Goal: Navigation & Orientation: Find specific page/section

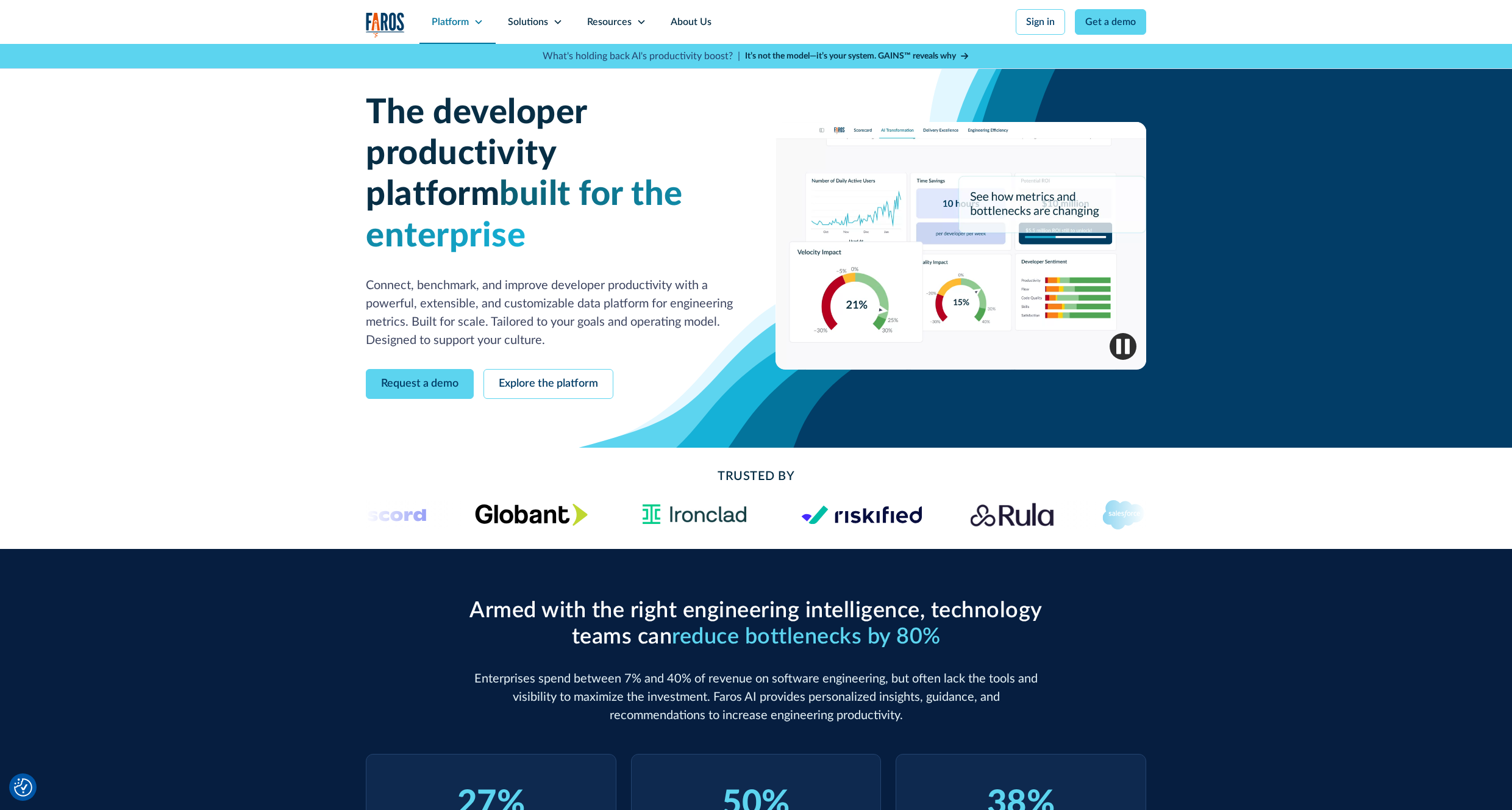
click at [473, 32] on div "Platform" at bounding box center [457, 22] width 76 height 44
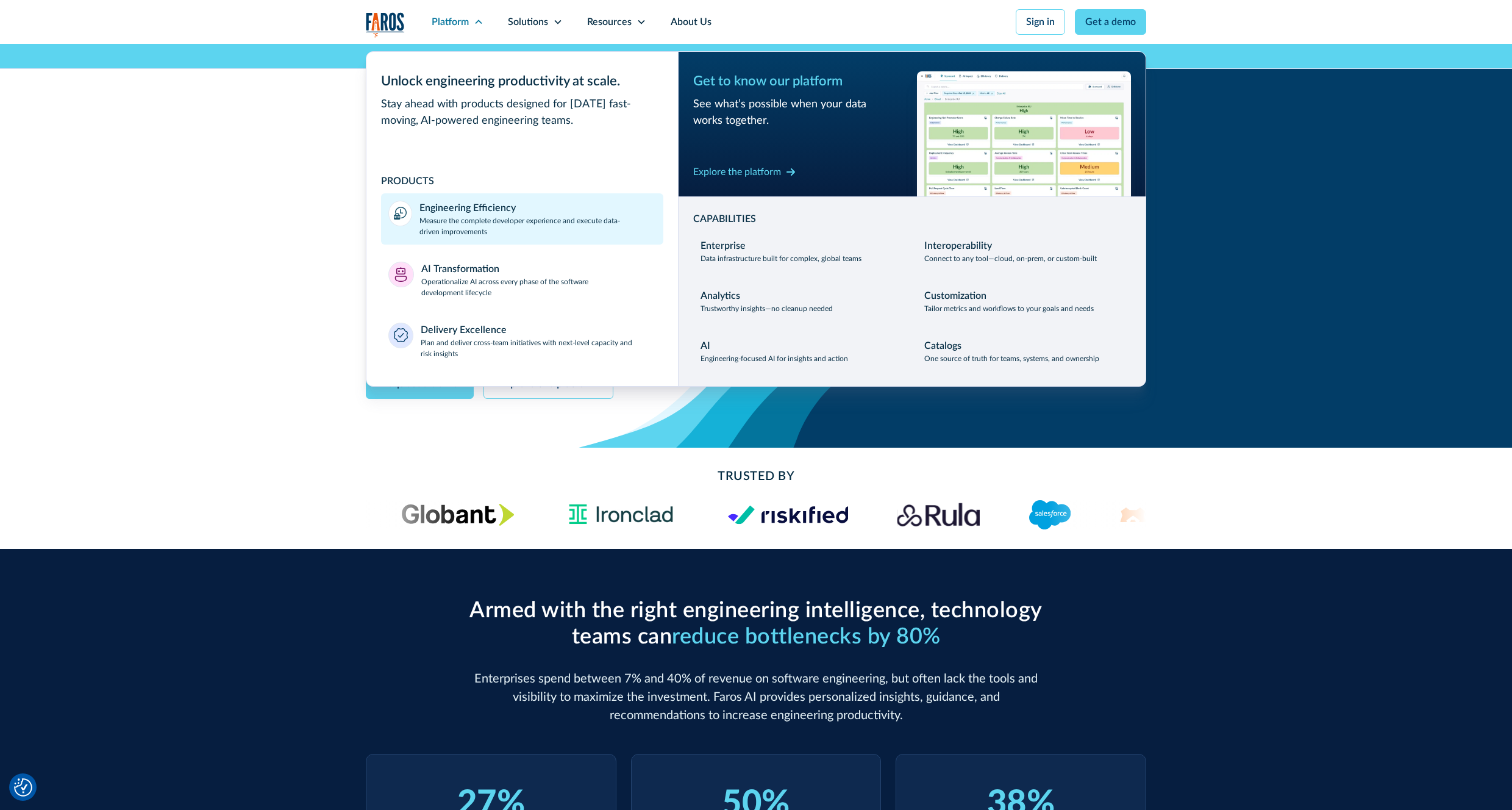
click at [497, 213] on div "Engineering Efficiency" at bounding box center [468, 208] width 96 height 15
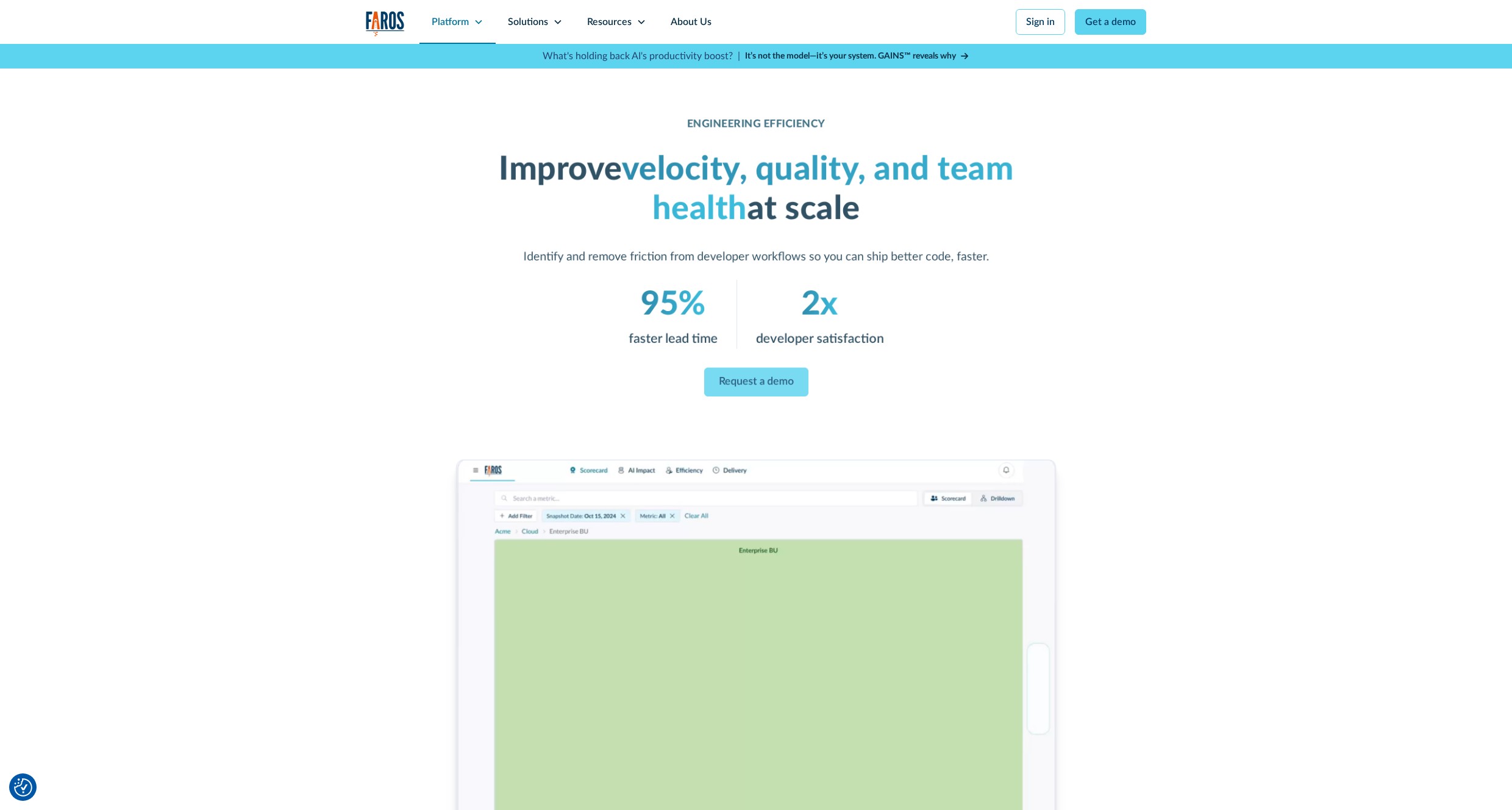
click at [477, 20] on icon at bounding box center [478, 21] width 9 height 9
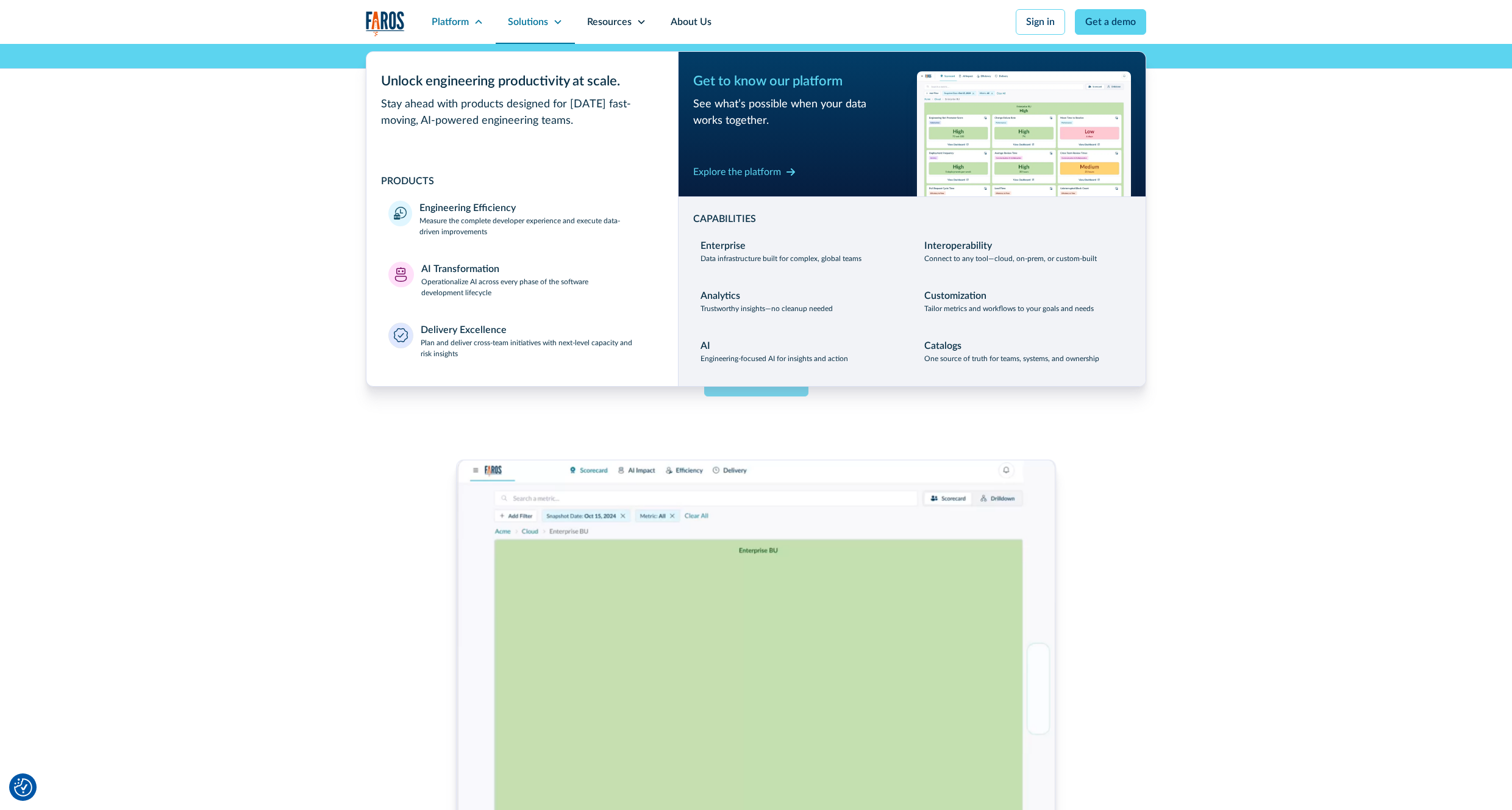
click at [545, 13] on div "Solutions" at bounding box center [535, 22] width 79 height 44
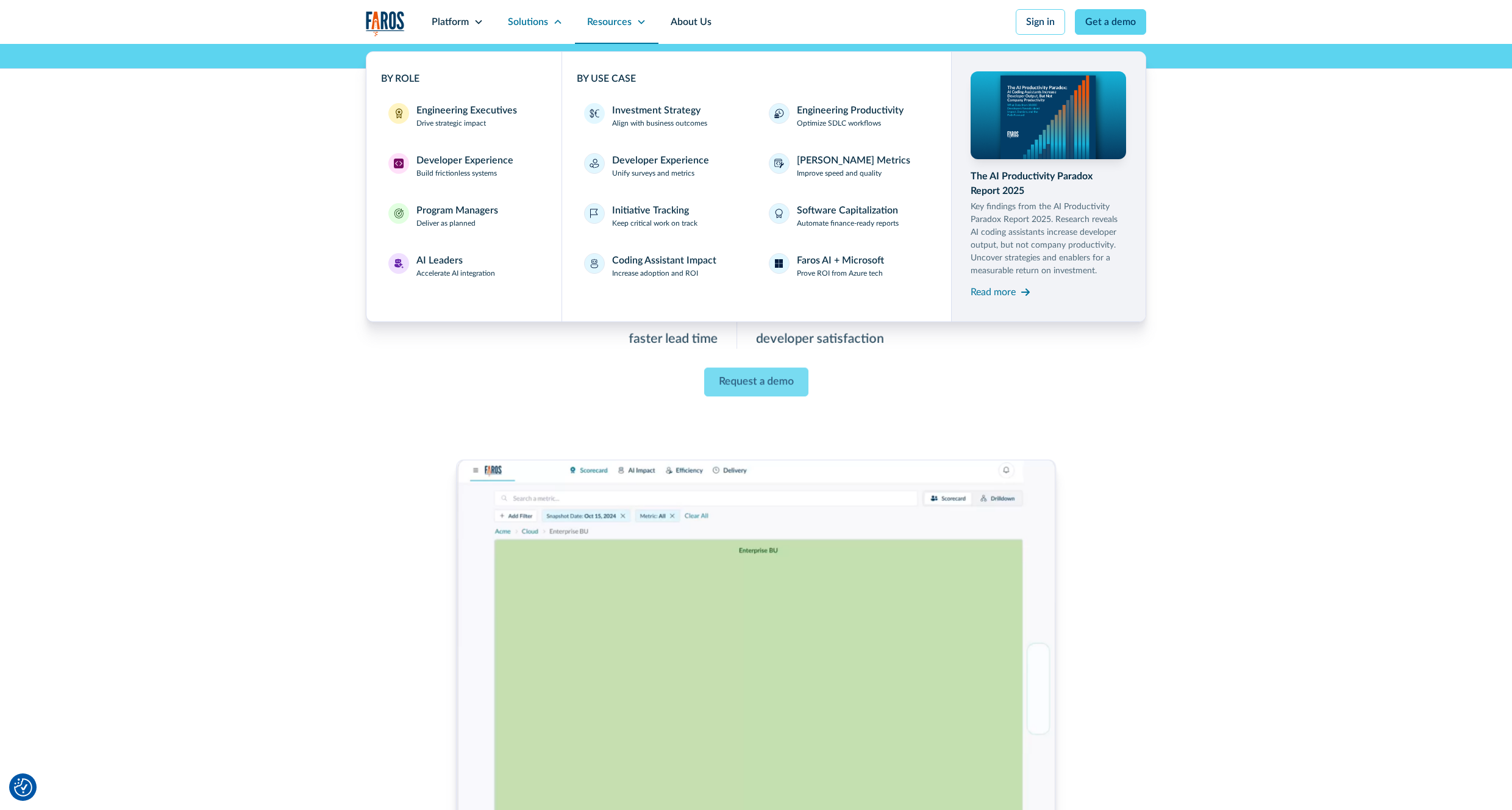
click at [623, 22] on div "Resources" at bounding box center [609, 22] width 44 height 15
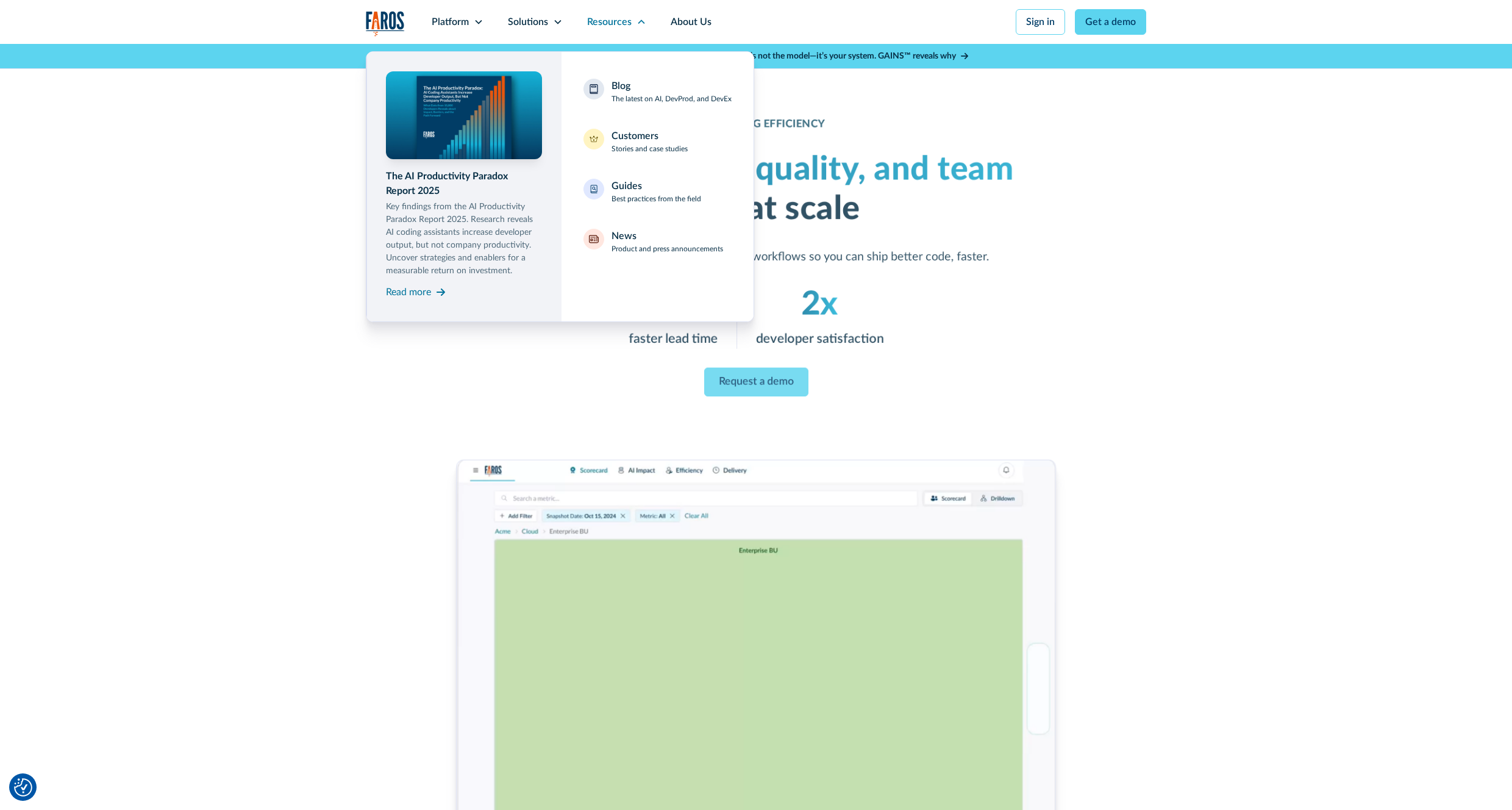
click at [937, 8] on nav "Platform Unlock engineering productivity at scale. Stay ahead with products des…" at bounding box center [783, 22] width 727 height 44
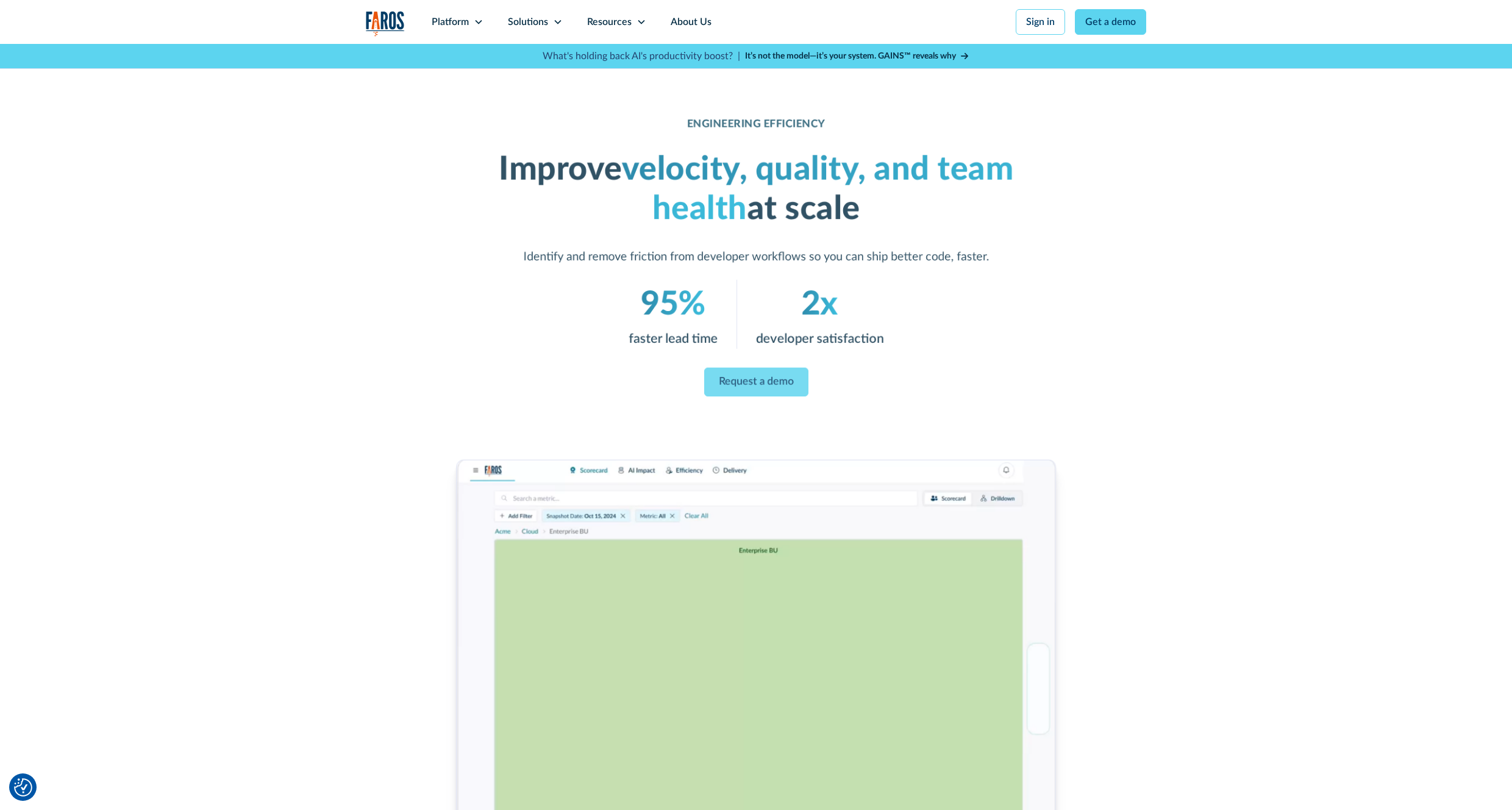
click at [402, 17] on img "home" at bounding box center [385, 23] width 39 height 25
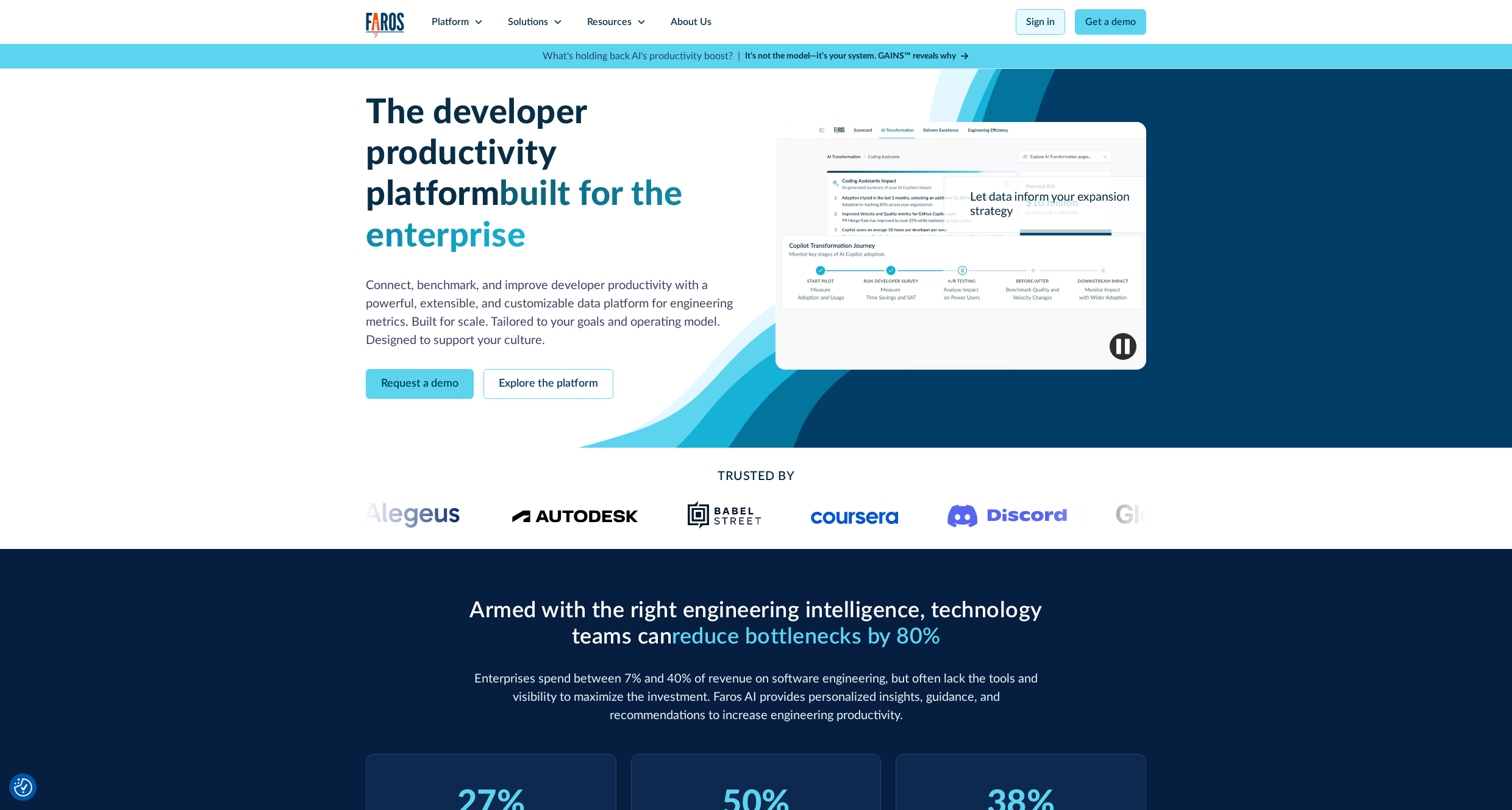
click at [1053, 31] on link "Sign in" at bounding box center [1040, 22] width 50 height 25
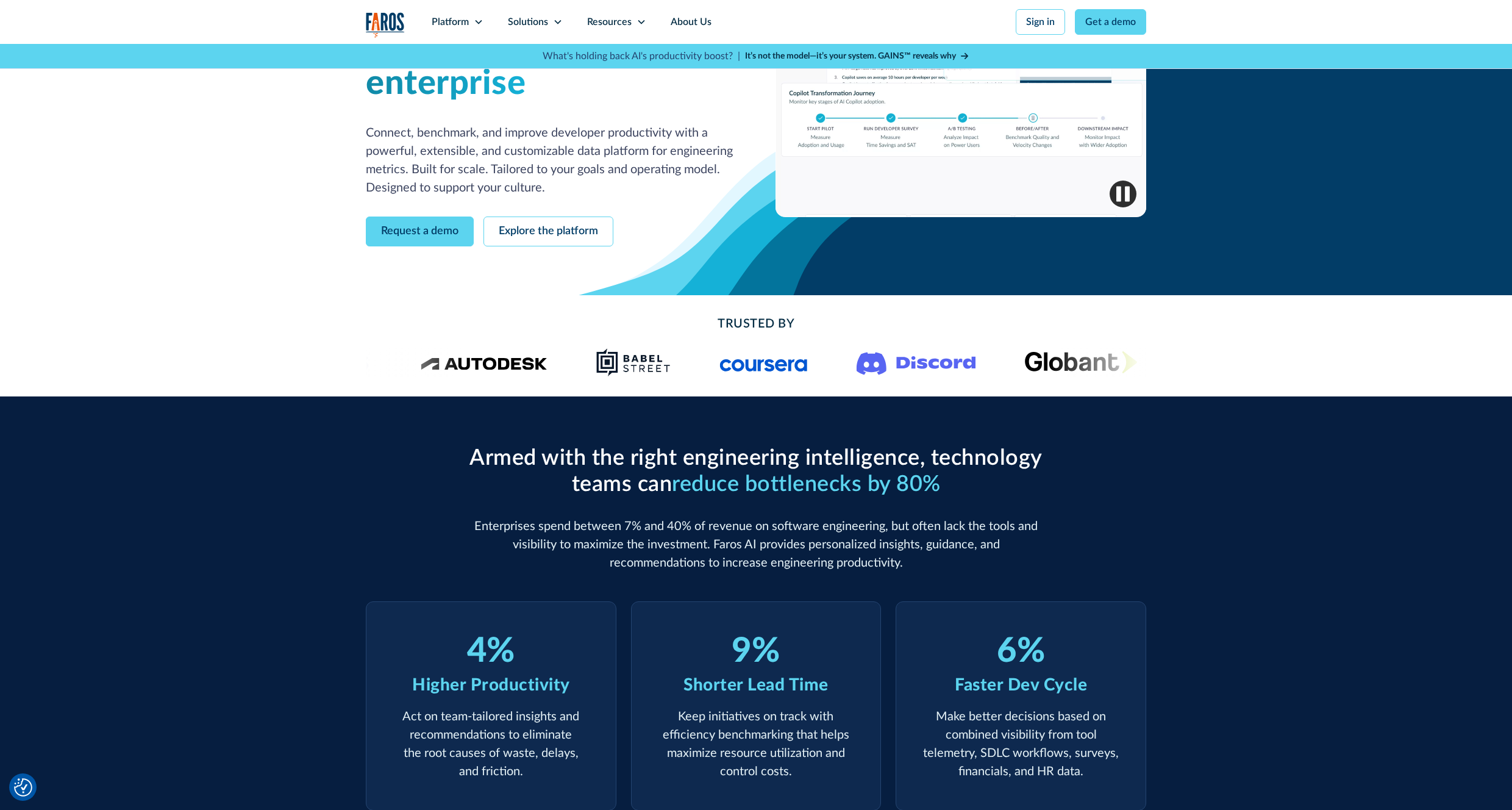
scroll to position [110, 0]
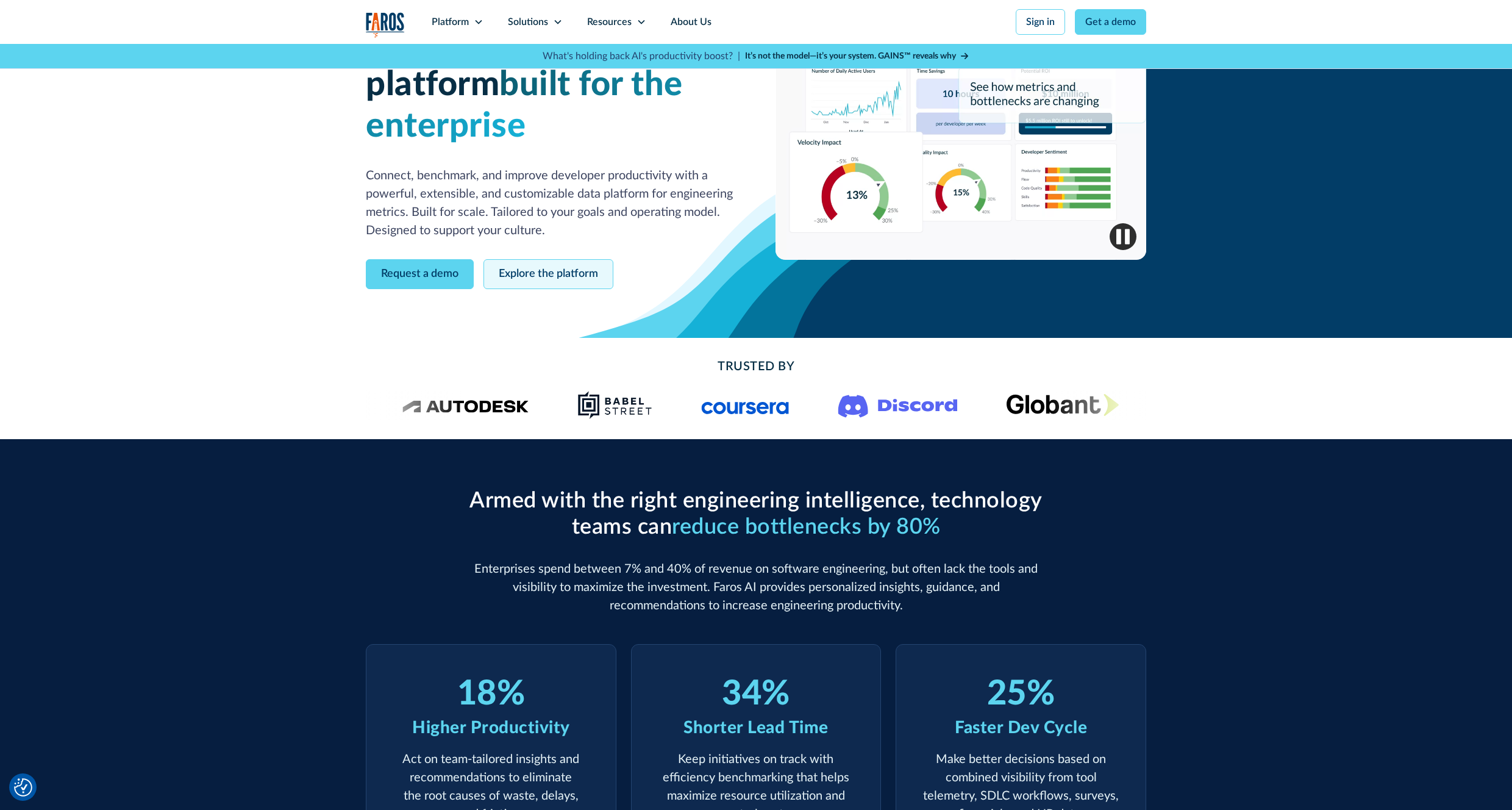
click at [525, 259] on link "Explore the platform" at bounding box center [548, 274] width 130 height 30
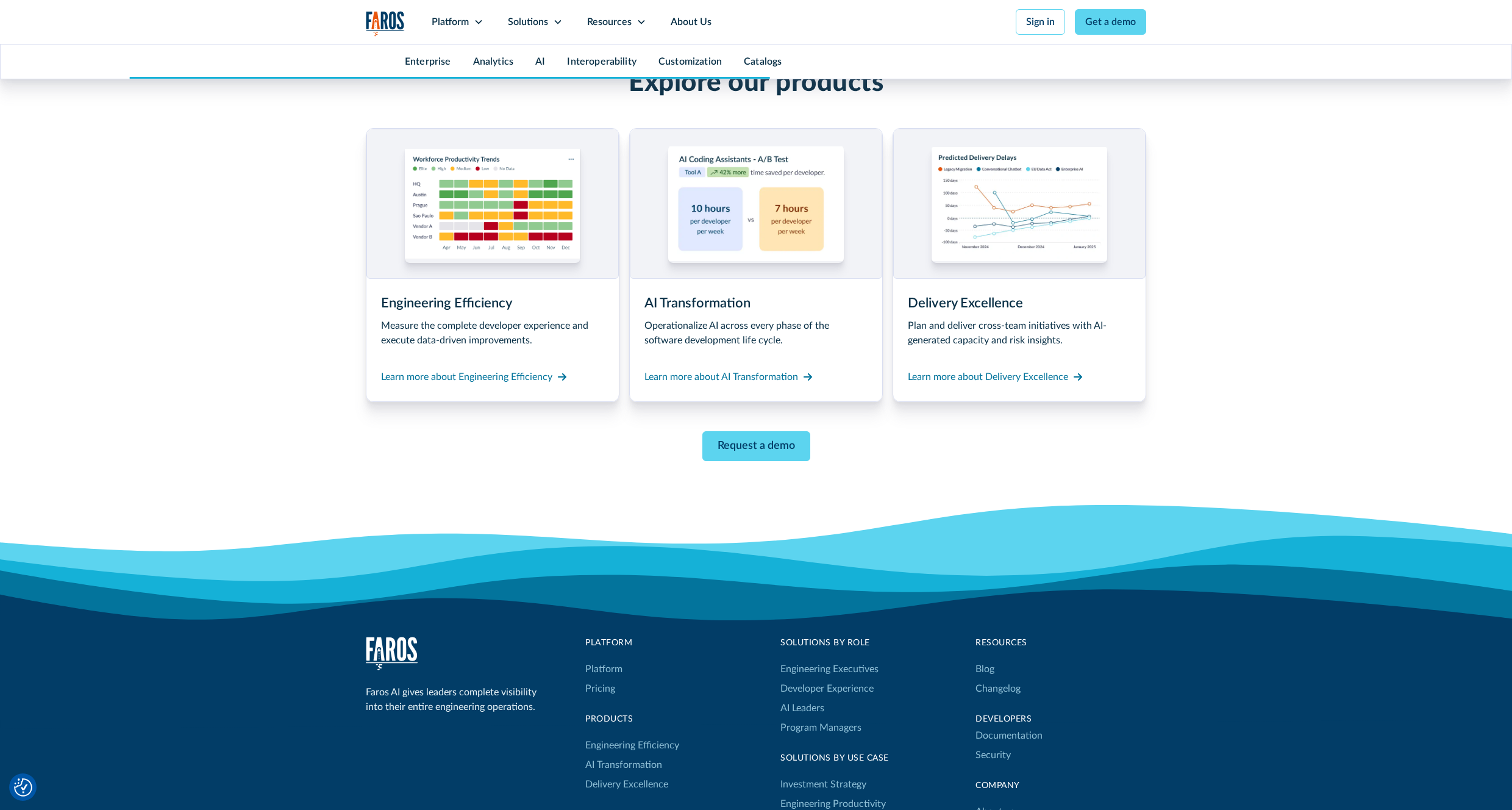
scroll to position [6040, 0]
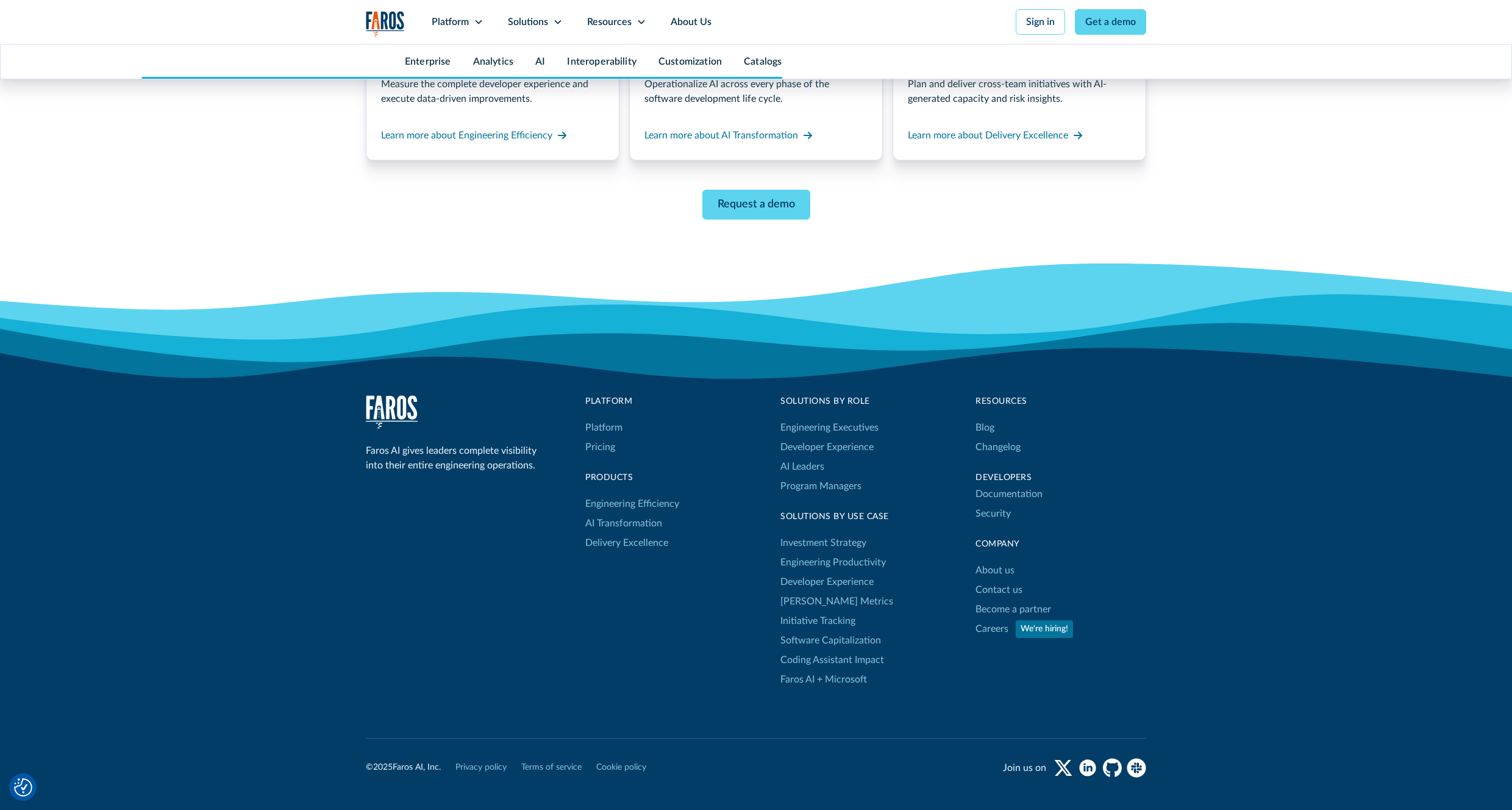
click at [556, 559] on div "Faros AI gives leaders complete visibility into their entire engineering operat…" at bounding box center [755, 541] width 780 height 294
